Goal: Task Accomplishment & Management: Use online tool/utility

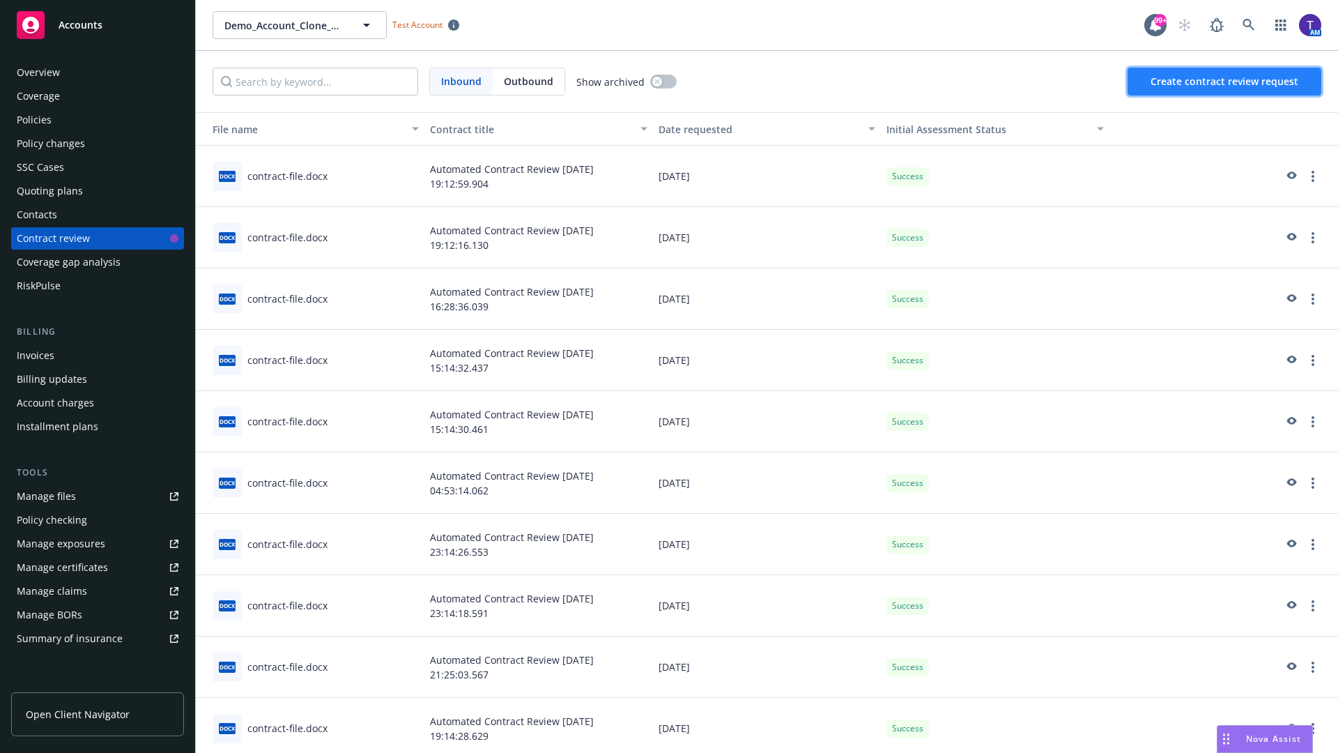
click at [1225, 82] on span "Create contract review request" at bounding box center [1224, 81] width 148 height 13
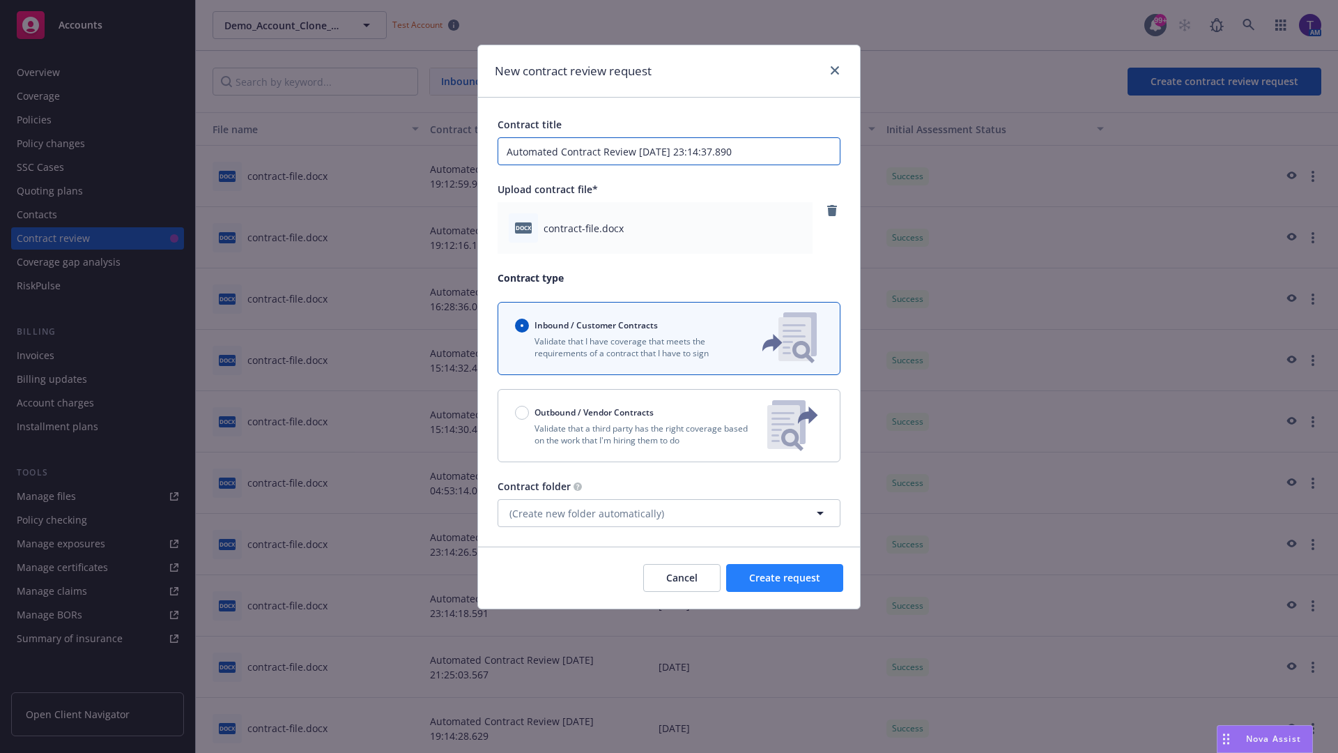
type input "Automated Contract Review 08-28-2025 23:14:37.890"
click at [785, 578] on span "Create request" at bounding box center [784, 577] width 71 height 13
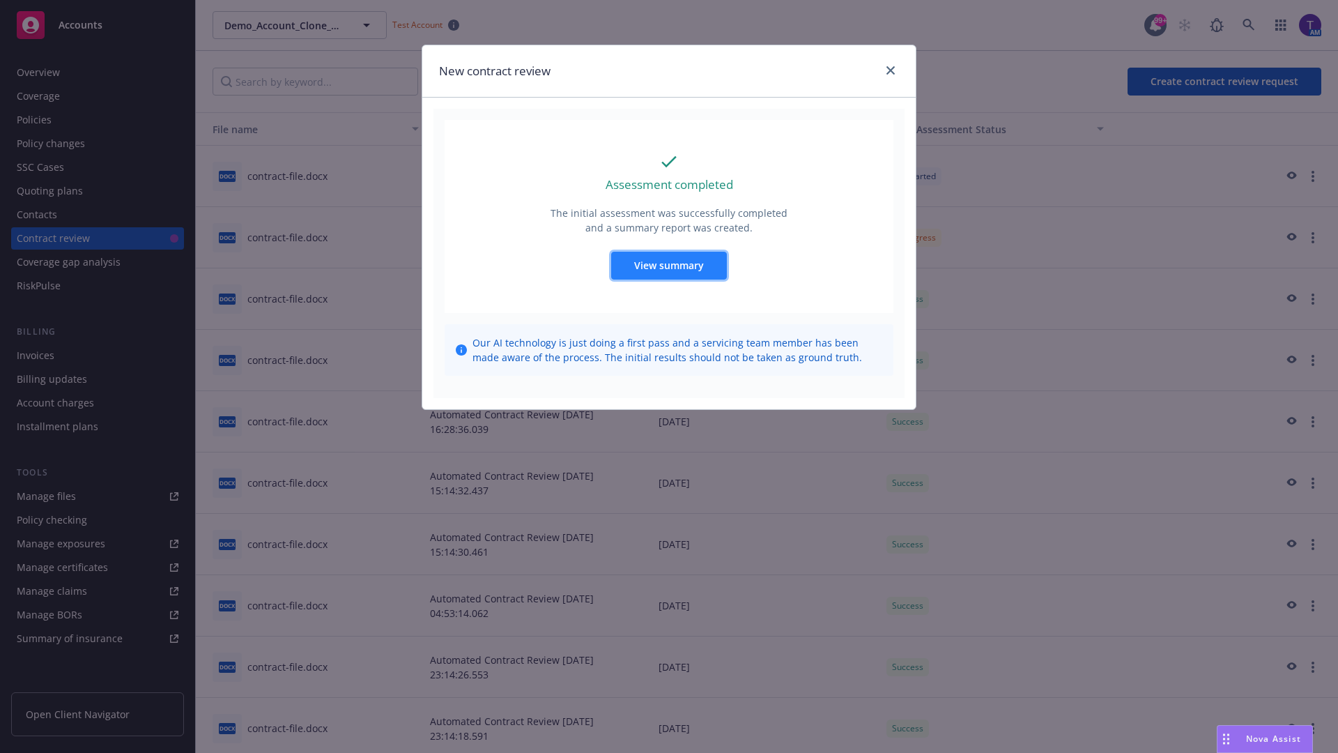
click at [668, 265] on span "View summary" at bounding box center [669, 265] width 70 height 13
